Goal: Task Accomplishment & Management: Manage account settings

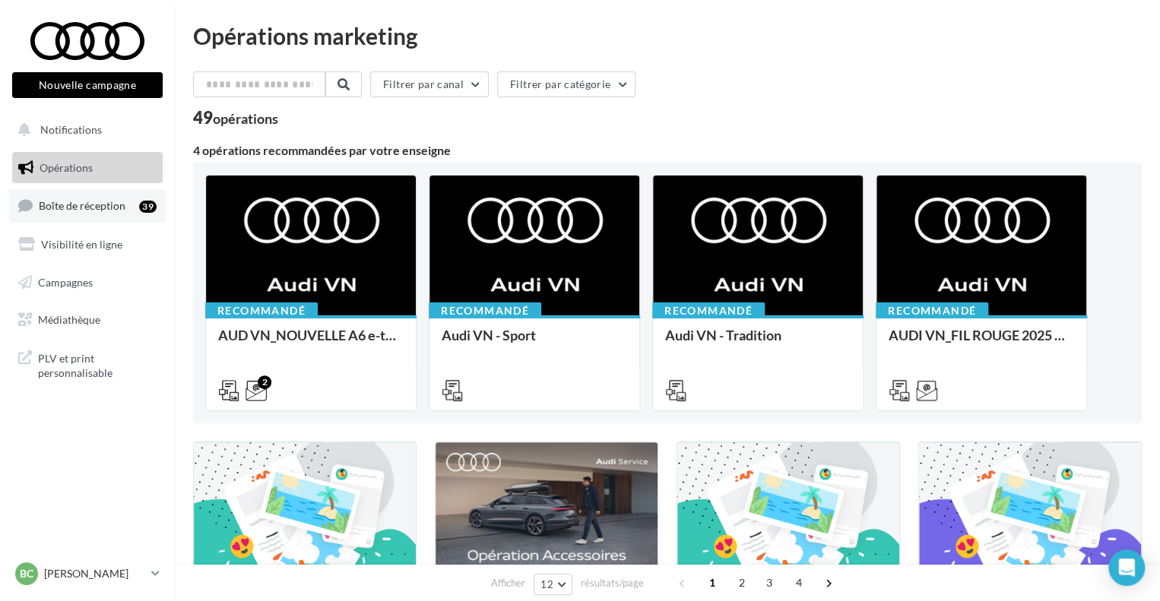
click at [92, 208] on span "Boîte de réception" at bounding box center [82, 205] width 87 height 13
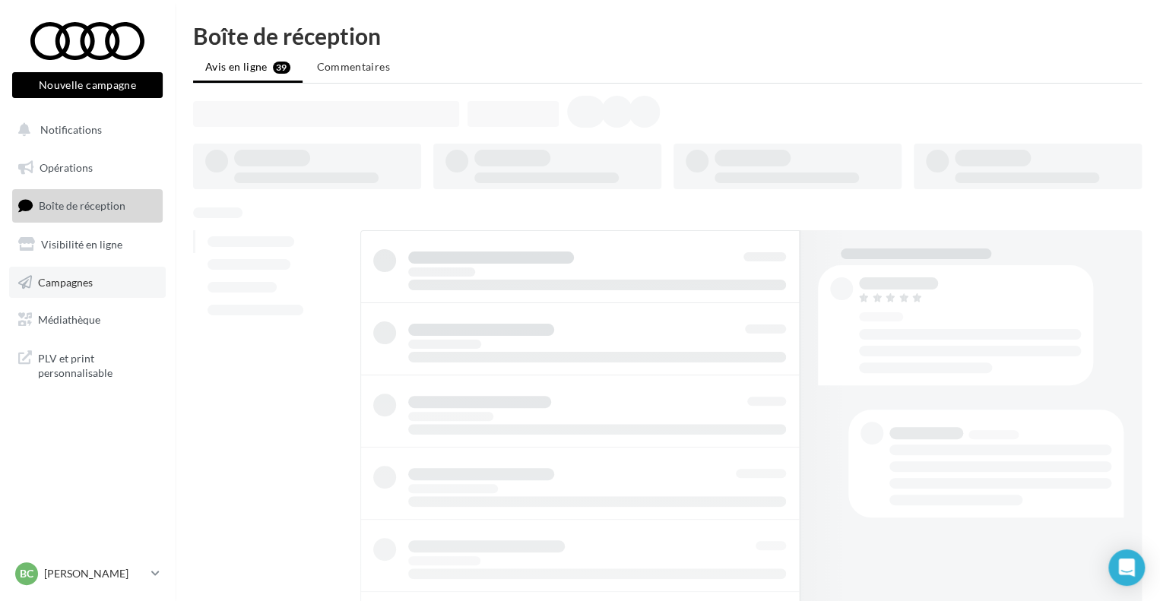
click at [105, 285] on link "Campagnes" at bounding box center [87, 283] width 157 height 32
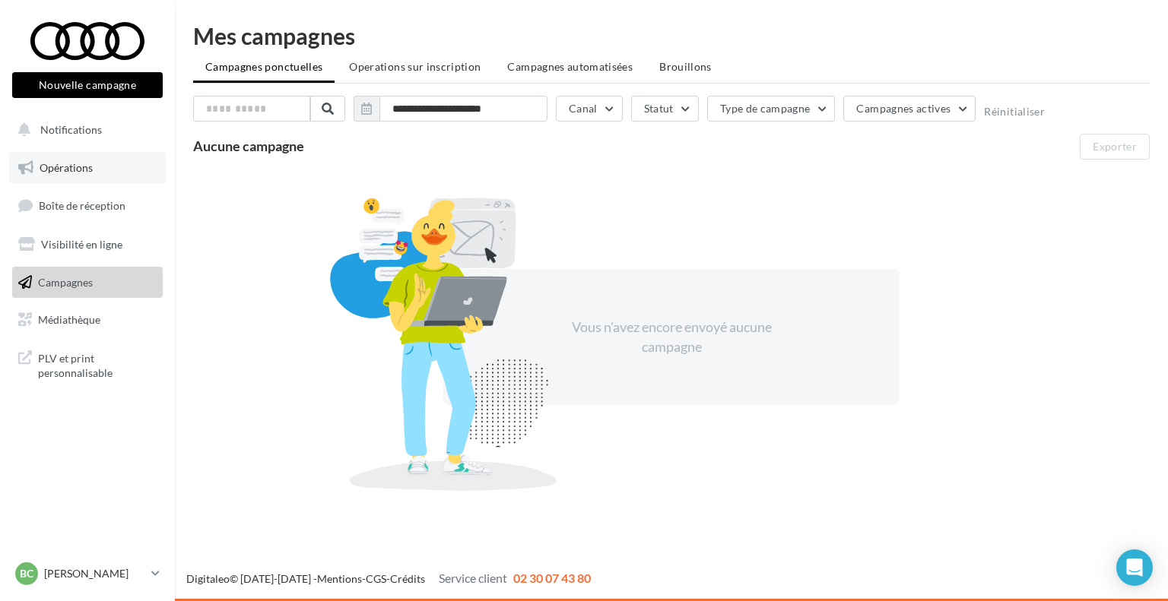
click at [87, 170] on span "Opérations" at bounding box center [66, 167] width 53 height 13
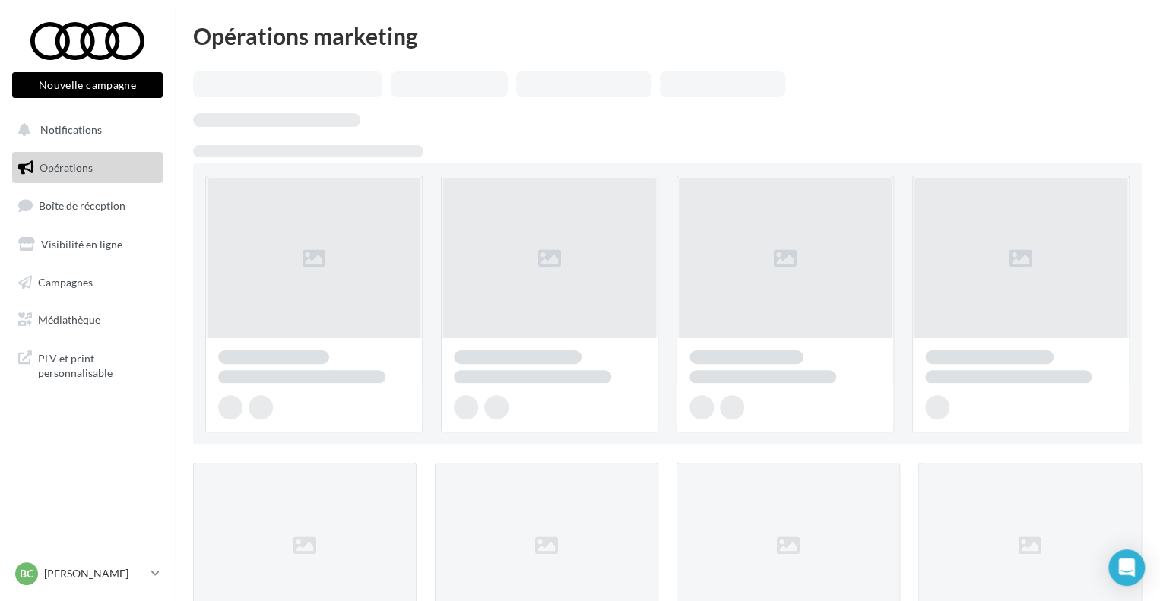
click at [90, 200] on span "Boîte de réception" at bounding box center [82, 205] width 87 height 13
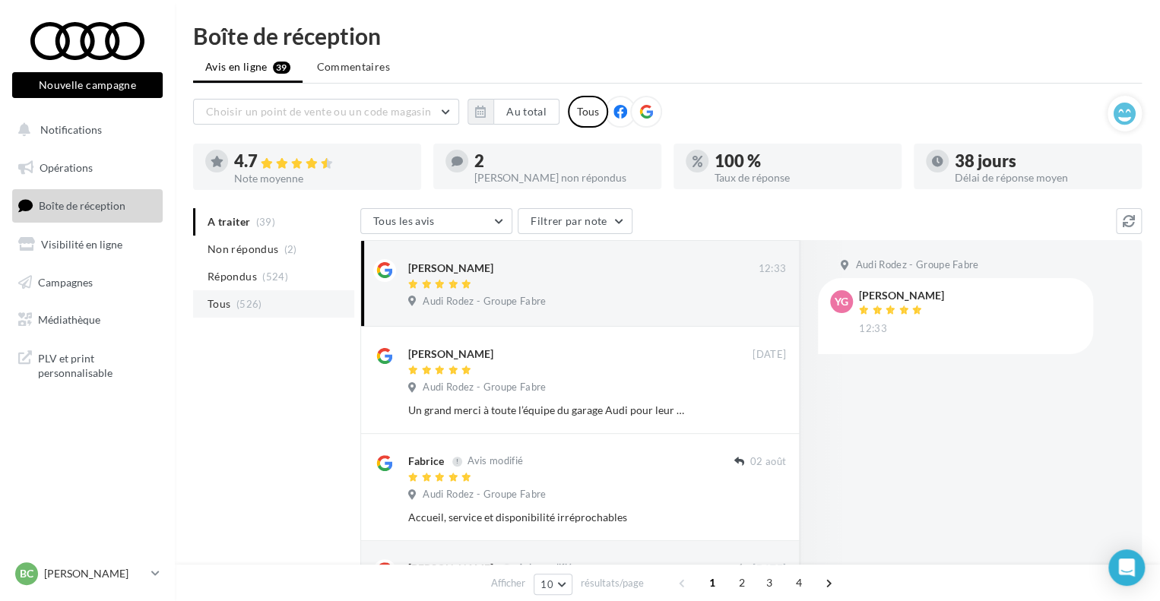
click at [284, 300] on li "Tous (526)" at bounding box center [273, 303] width 161 height 27
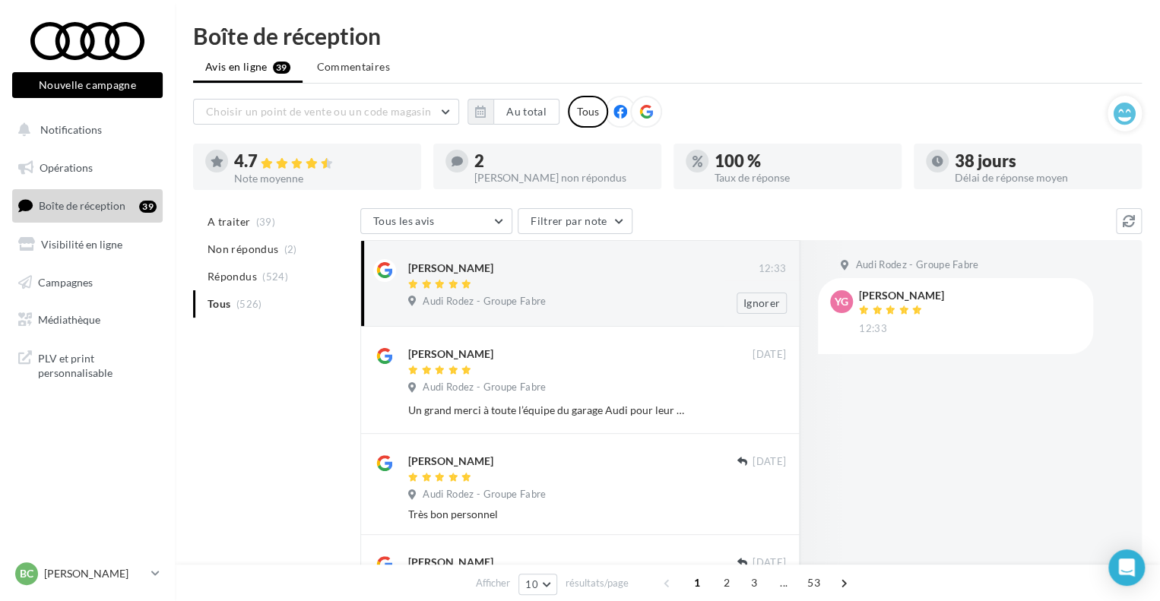
drag, startPoint x: 404, startPoint y: 270, endPoint x: 471, endPoint y: 265, distance: 66.3
click at [471, 265] on div "yves gantou 12:33 Audi Rodez - Groupe Fabre Ignorer" at bounding box center [580, 283] width 414 height 61
copy div "[PERSON_NAME]"
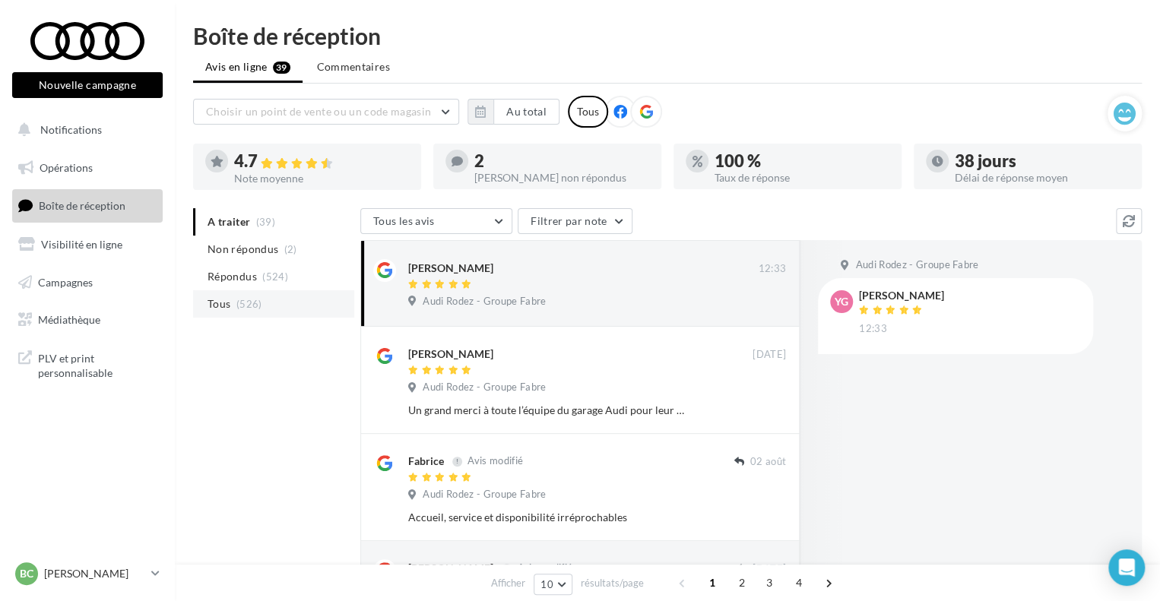
click at [277, 299] on li "Tous (526)" at bounding box center [273, 303] width 161 height 27
